Goal: Obtain resource: Download file/media

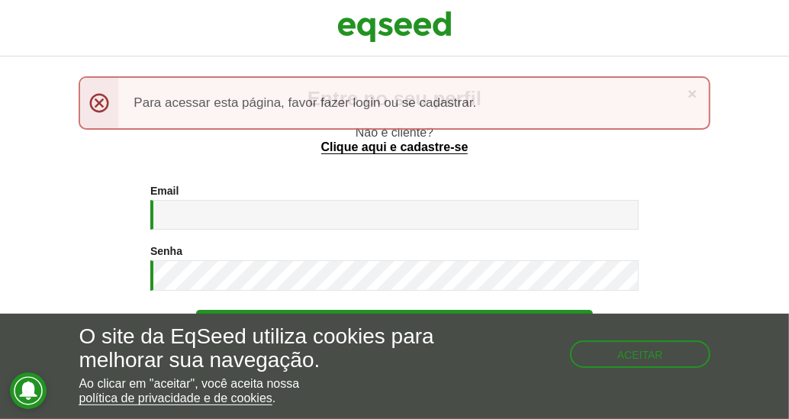
drag, startPoint x: 121, startPoint y: 141, endPoint x: 152, endPoint y: 172, distance: 43.7
drag, startPoint x: 152, startPoint y: 172, endPoint x: 94, endPoint y: 102, distance: 90.5
click at [94, 102] on div "× Menssagem de erro Para acessar esta página, favor fazer login ou se cadastrar." at bounding box center [394, 102] width 631 height 53
click at [102, 102] on div "× Menssagem de erro Para acessar esta página, favor fazer login ou se cadastrar." at bounding box center [394, 102] width 631 height 53
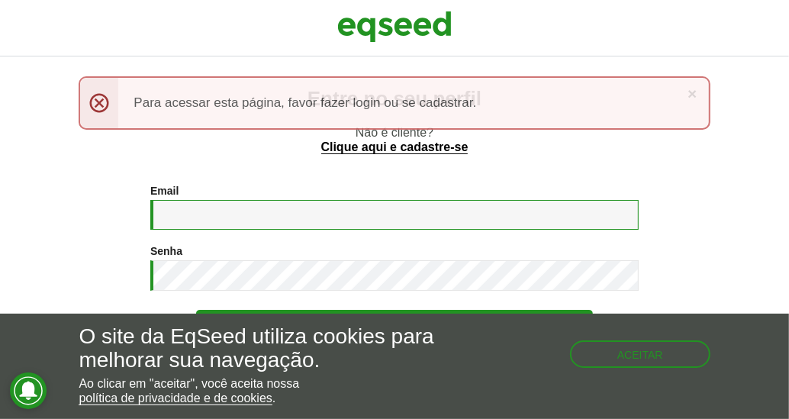
click at [206, 218] on input "Email *" at bounding box center [394, 215] width 489 height 30
type input "**********"
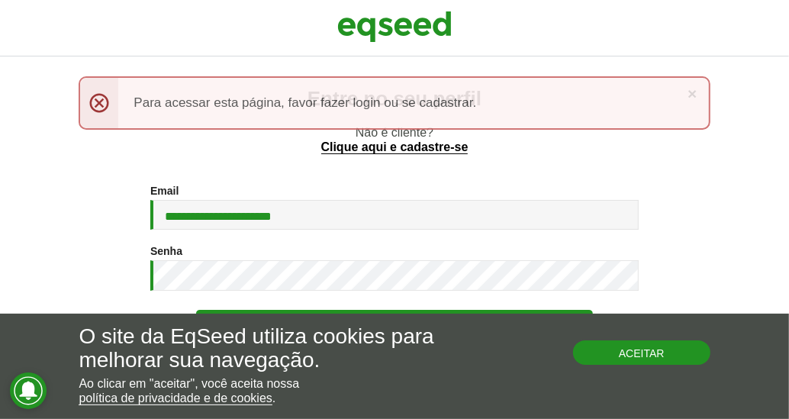
click at [674, 357] on button "Aceitar" at bounding box center [641, 353] width 137 height 24
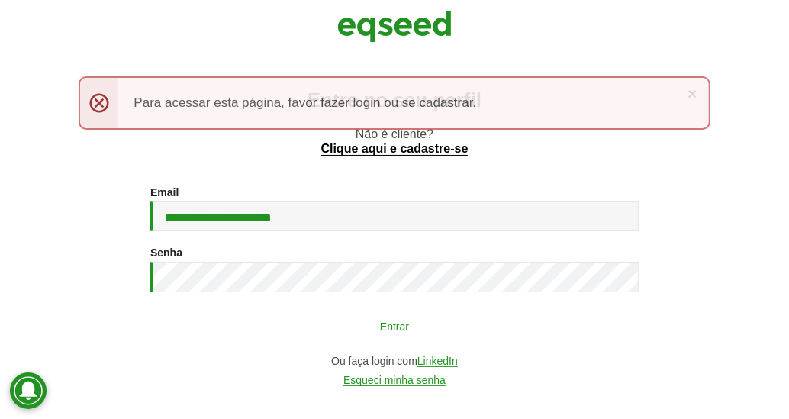
click at [489, 326] on button "Entrar" at bounding box center [394, 326] width 397 height 29
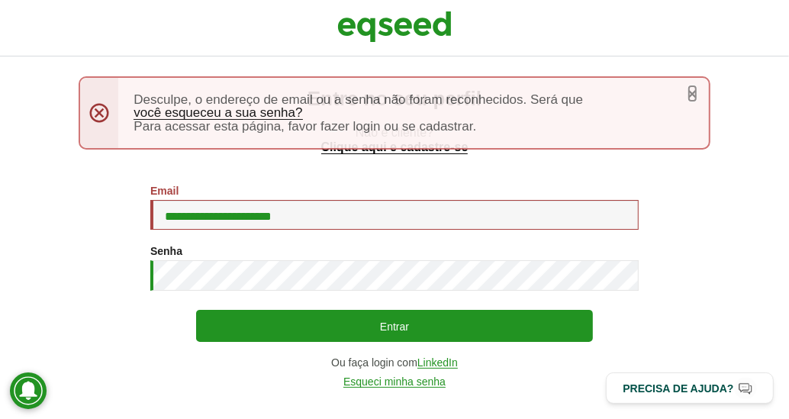
click at [696, 95] on link "×" at bounding box center [692, 94] width 9 height 16
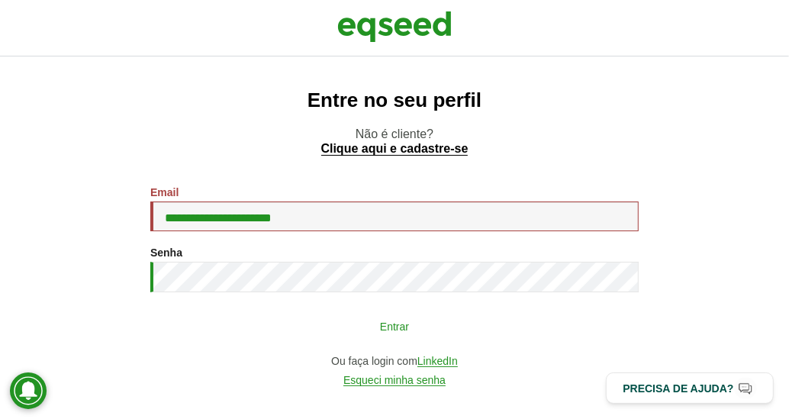
click at [427, 331] on button "Entrar" at bounding box center [394, 326] width 397 height 29
